Goal: Find specific page/section: Find specific page/section

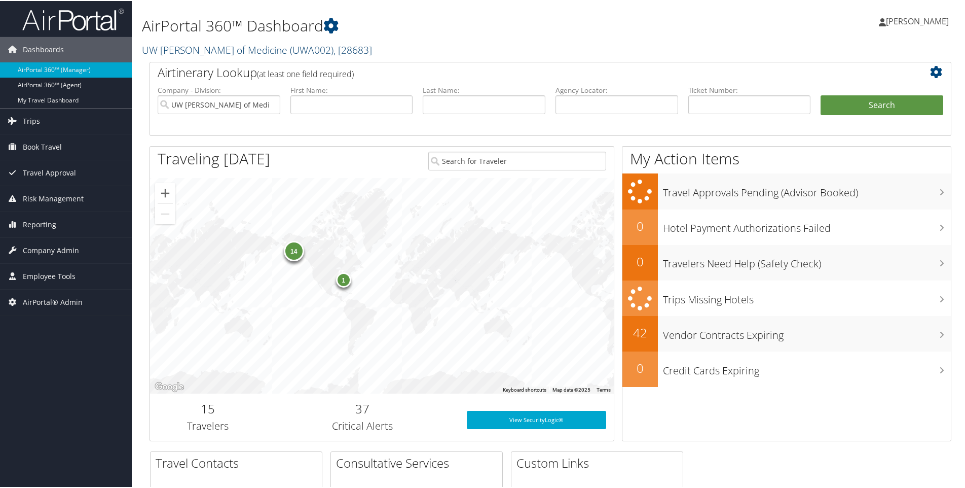
click at [173, 47] on link "UW [PERSON_NAME] of Medicine ( UWA002 ) , [ 28683 ]" at bounding box center [257, 49] width 230 height 14
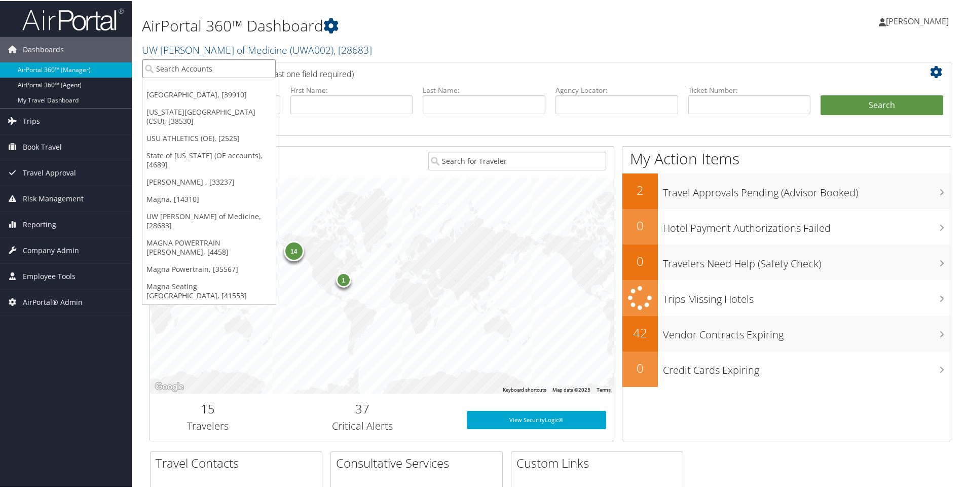
click at [175, 71] on input "search" at bounding box center [208, 67] width 133 height 19
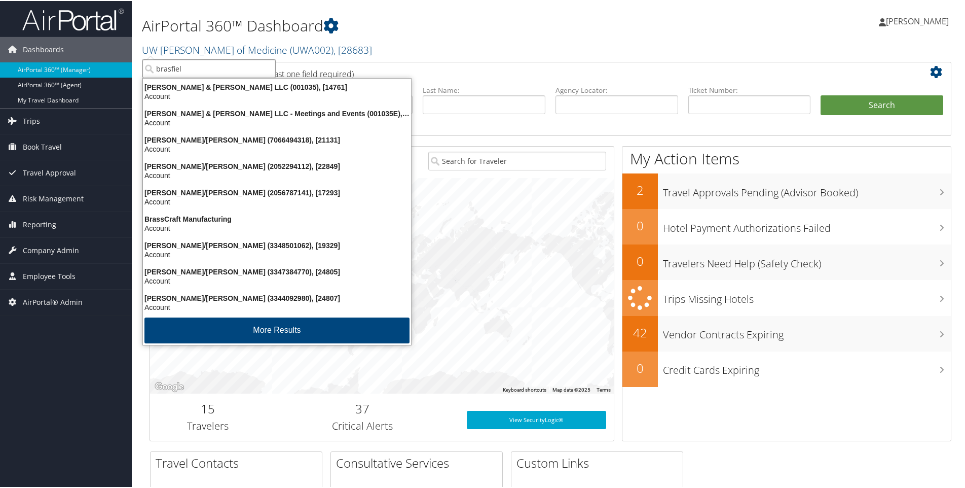
type input "[PERSON_NAME]"
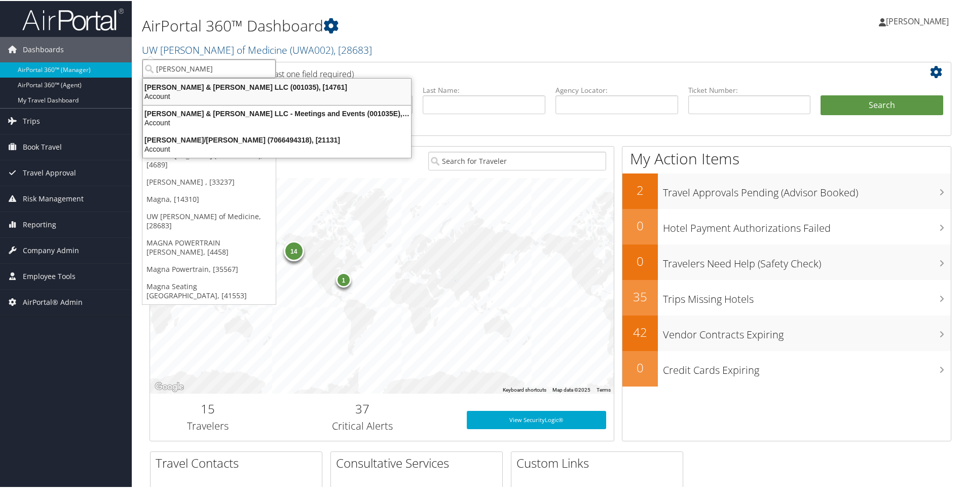
click at [210, 88] on div "[PERSON_NAME] & [PERSON_NAME] LLC (001035), [14761]" at bounding box center [277, 86] width 280 height 9
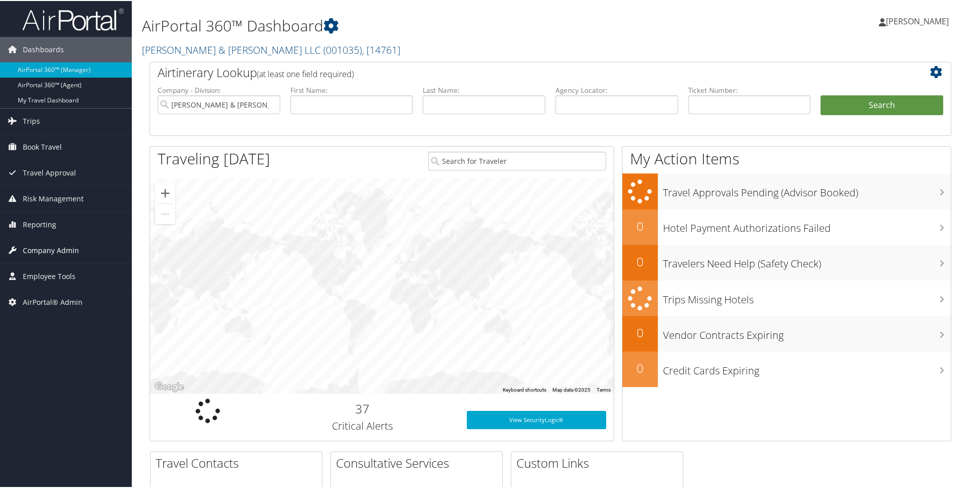
click at [47, 247] on span "Company Admin" at bounding box center [51, 249] width 56 height 25
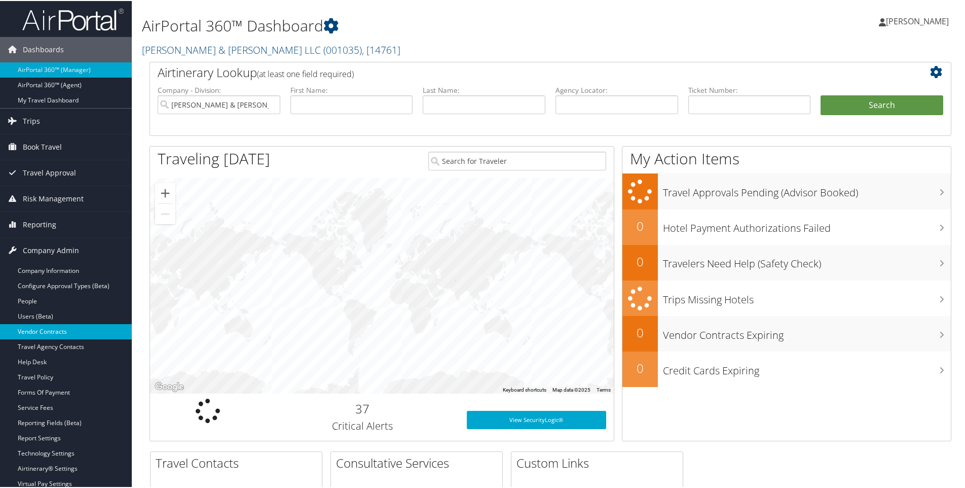
click at [31, 333] on link "Vendor Contracts" at bounding box center [66, 330] width 132 height 15
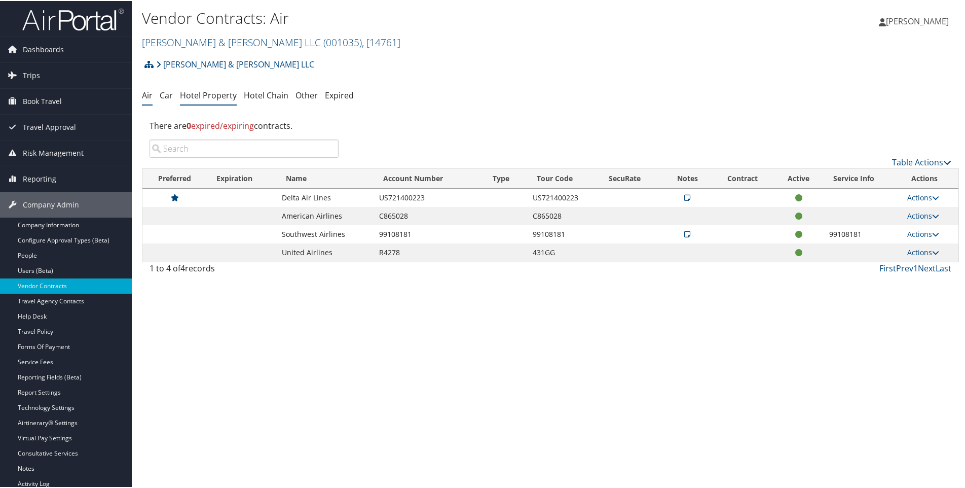
click at [212, 95] on link "Hotel Property" at bounding box center [208, 94] width 57 height 11
